Goal: Information Seeking & Learning: Learn about a topic

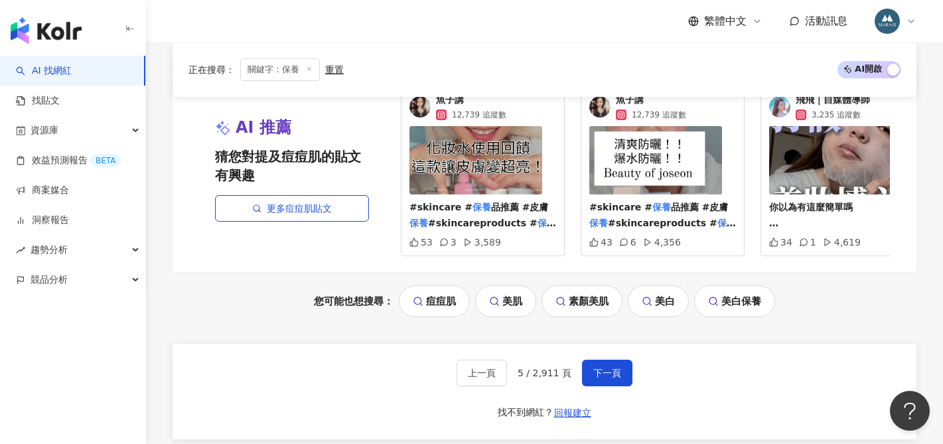
scroll to position [2704, 0]
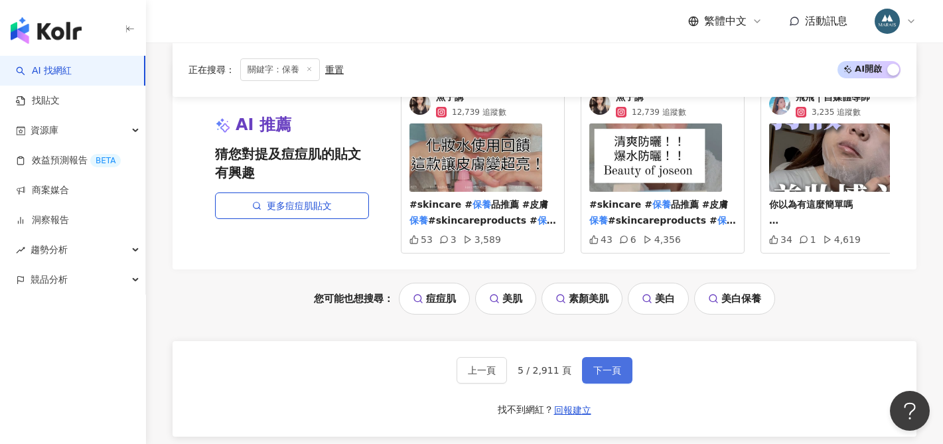
click at [598, 376] on span "下一頁" at bounding box center [607, 370] width 28 height 11
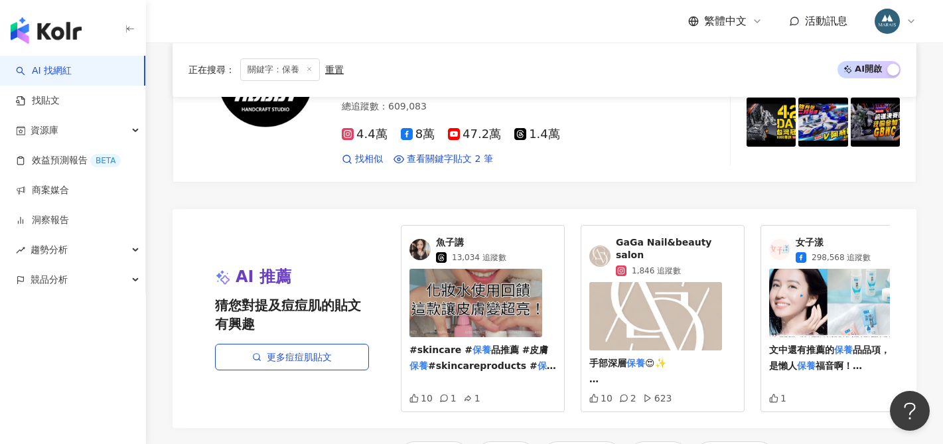
scroll to position [2780, 0]
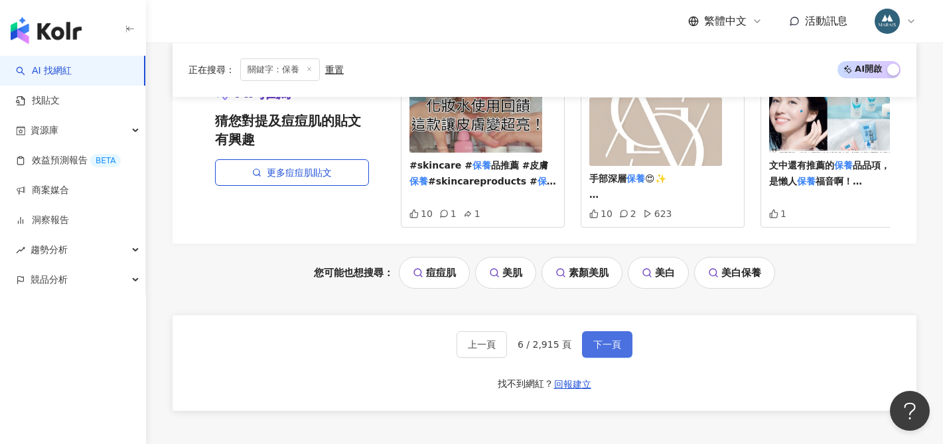
click at [607, 339] on span "下一頁" at bounding box center [607, 344] width 28 height 11
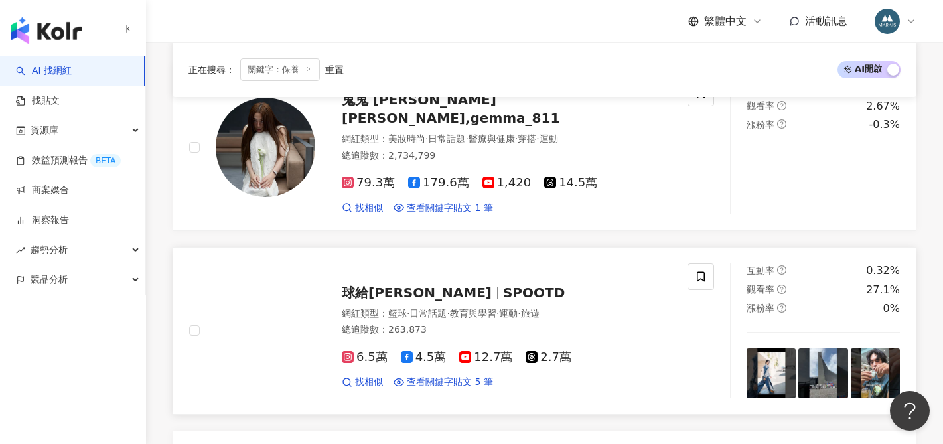
scroll to position [2173, 0]
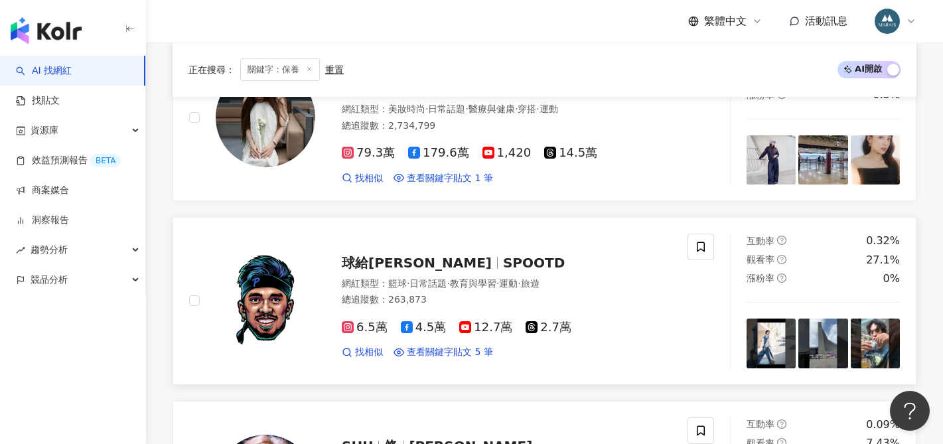
click at [503, 271] on span "SPOOTD" at bounding box center [534, 263] width 62 height 16
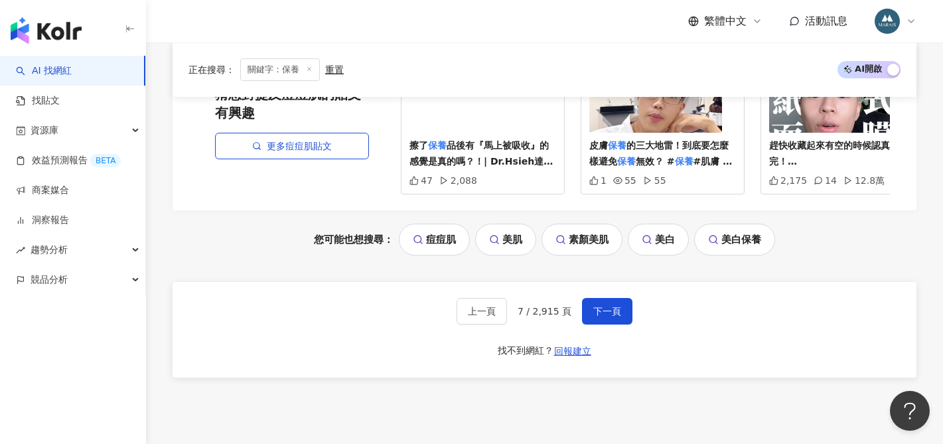
scroll to position [2896, 0]
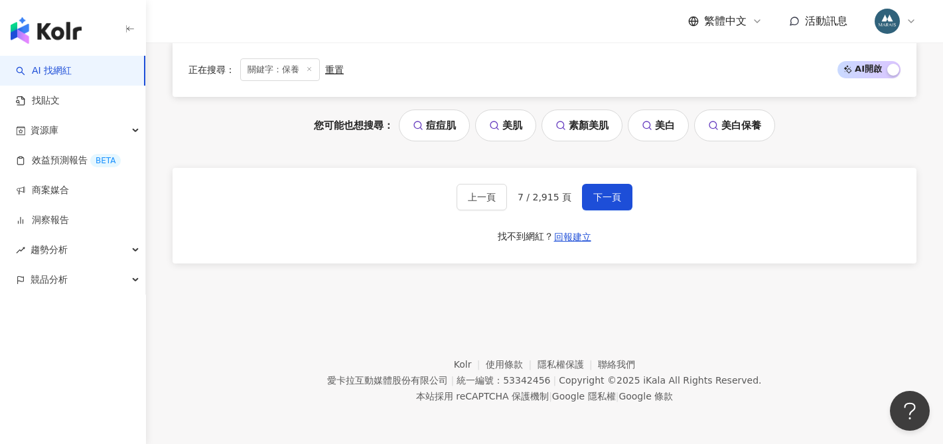
click at [604, 202] on span "下一頁" at bounding box center [607, 197] width 28 height 11
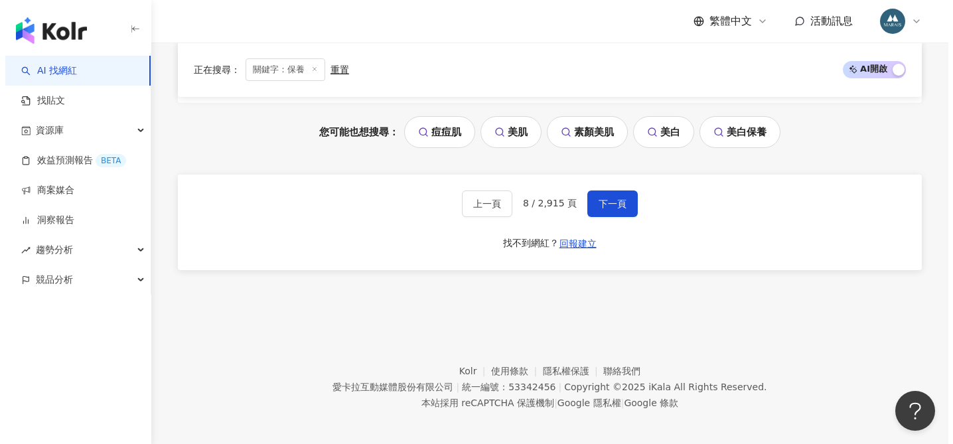
scroll to position [2903, 0]
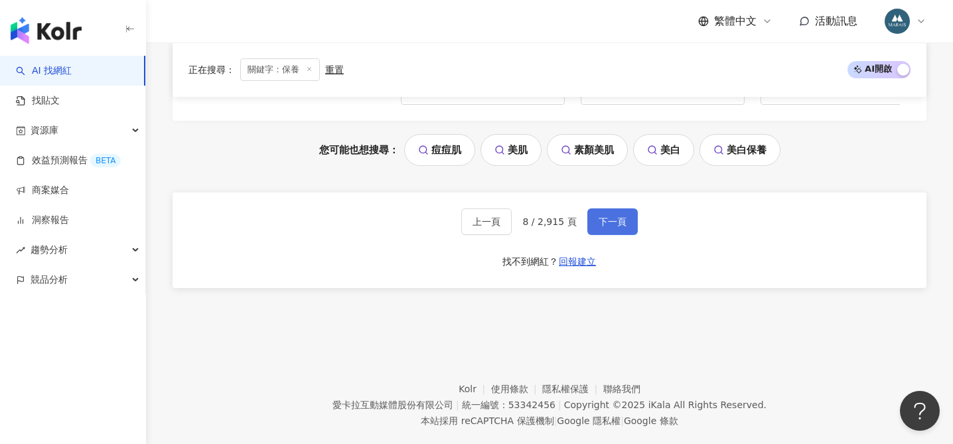
click at [615, 222] on span "下一頁" at bounding box center [612, 221] width 28 height 11
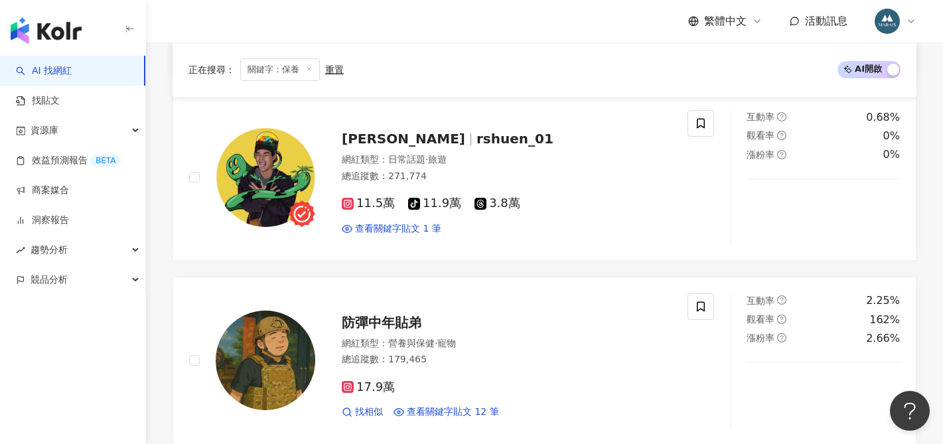
scroll to position [1030, 0]
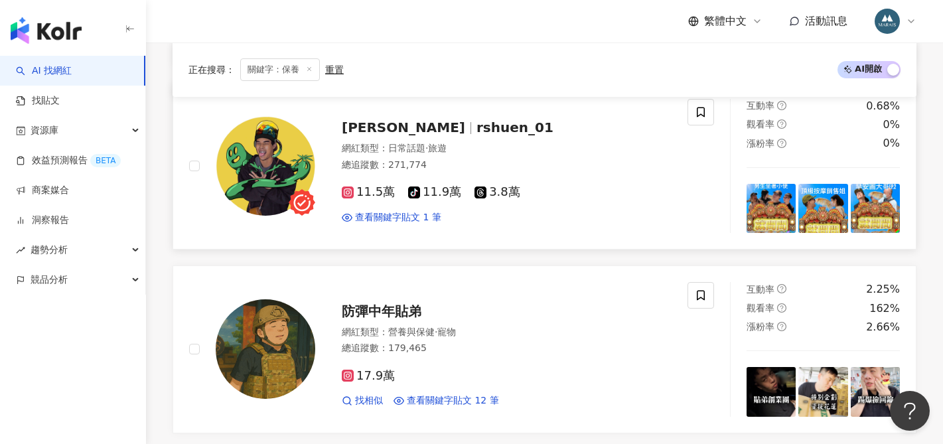
click at [476, 134] on span "rshuen_01" at bounding box center [514, 127] width 77 height 16
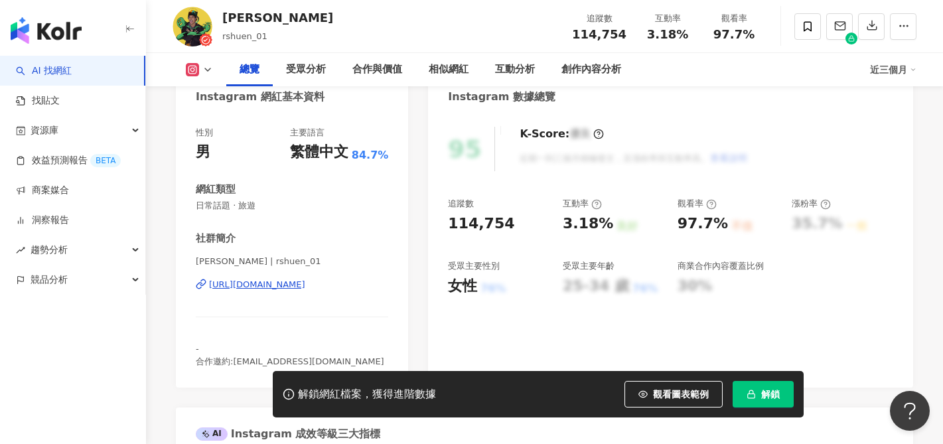
click at [305, 285] on div "[URL][DOMAIN_NAME]" at bounding box center [257, 285] width 96 height 12
